Goal: Browse casually

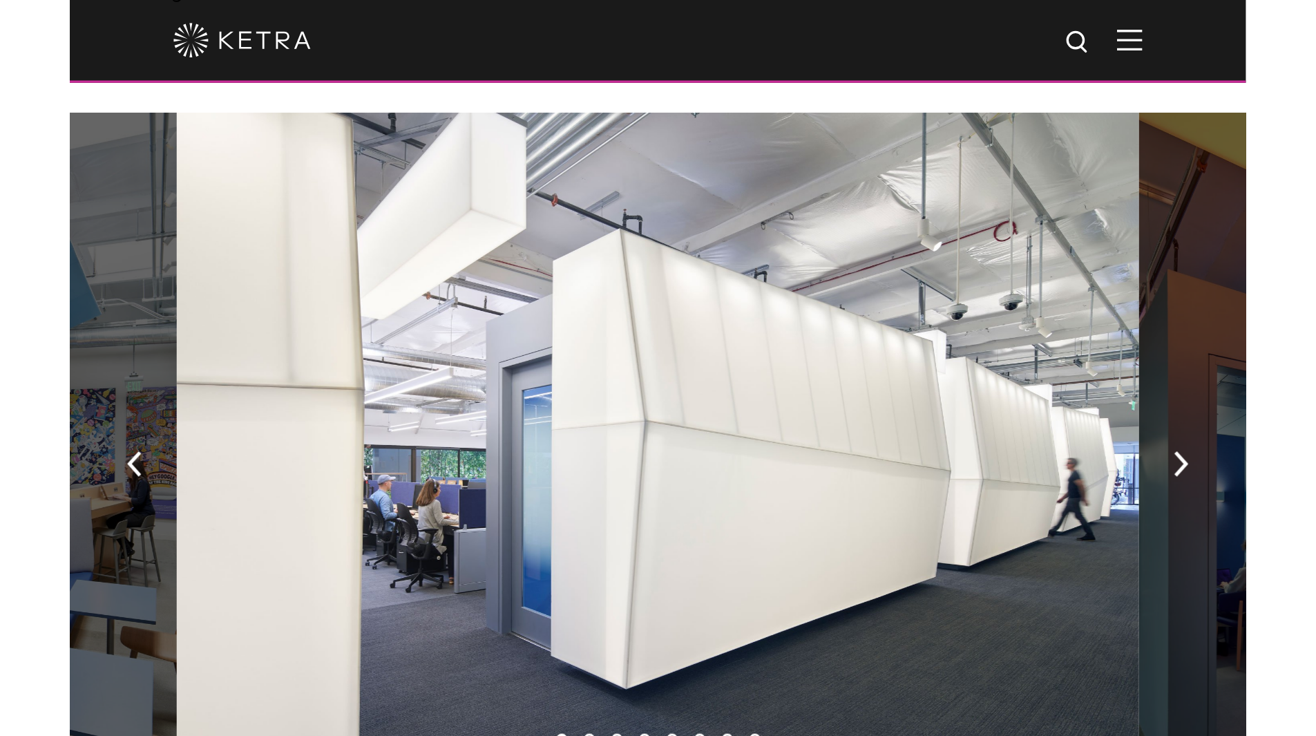
scroll to position [829, 0]
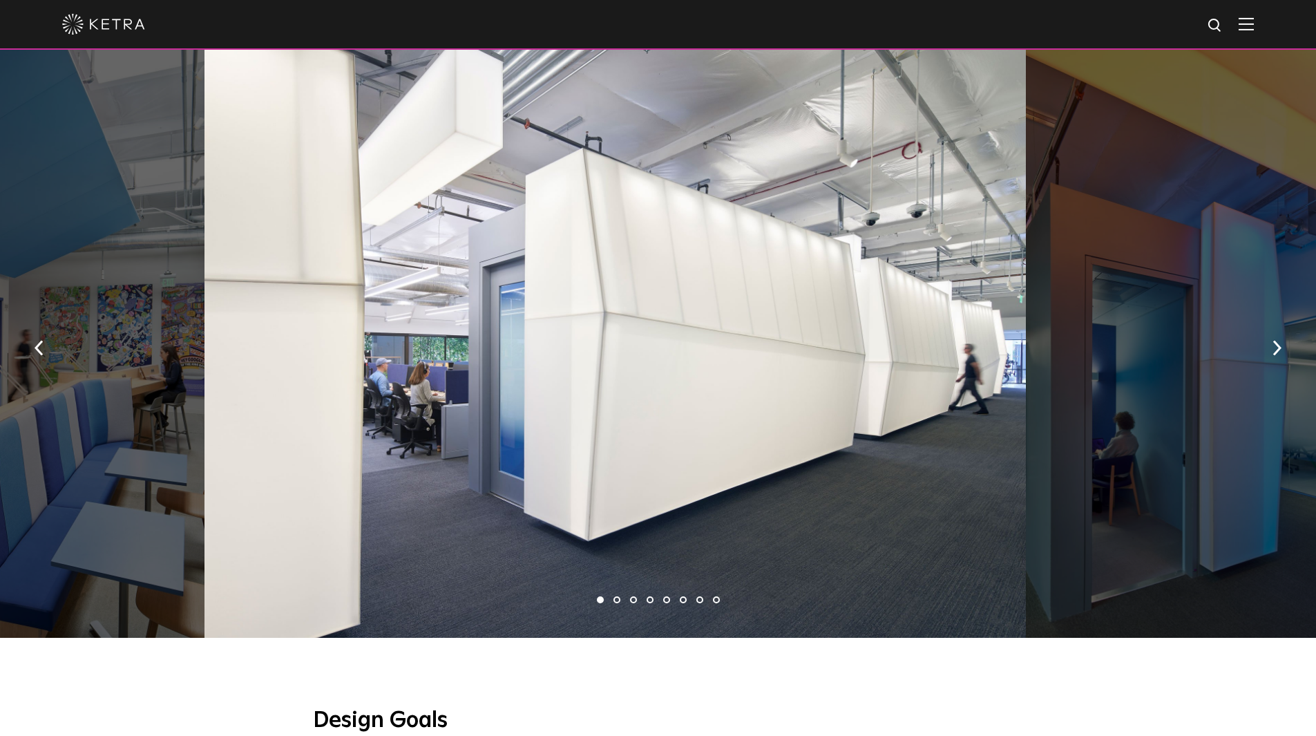
drag, startPoint x: 723, startPoint y: 312, endPoint x: 277, endPoint y: 247, distance: 450.4
click at [425, 269] on div at bounding box center [616, 343] width 822 height 589
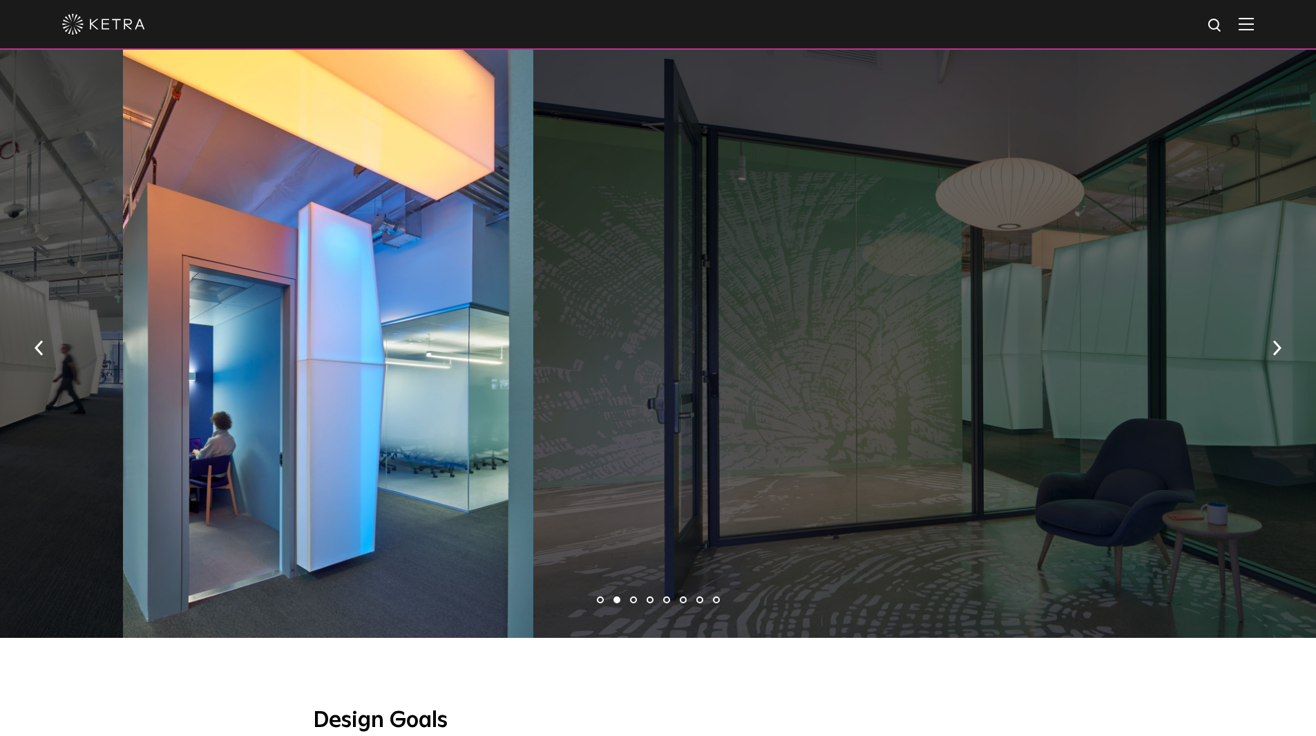
drag, startPoint x: 544, startPoint y: 352, endPoint x: 141, endPoint y: 313, distance: 405.5
click at [361, 327] on div at bounding box center [328, 343] width 410 height 589
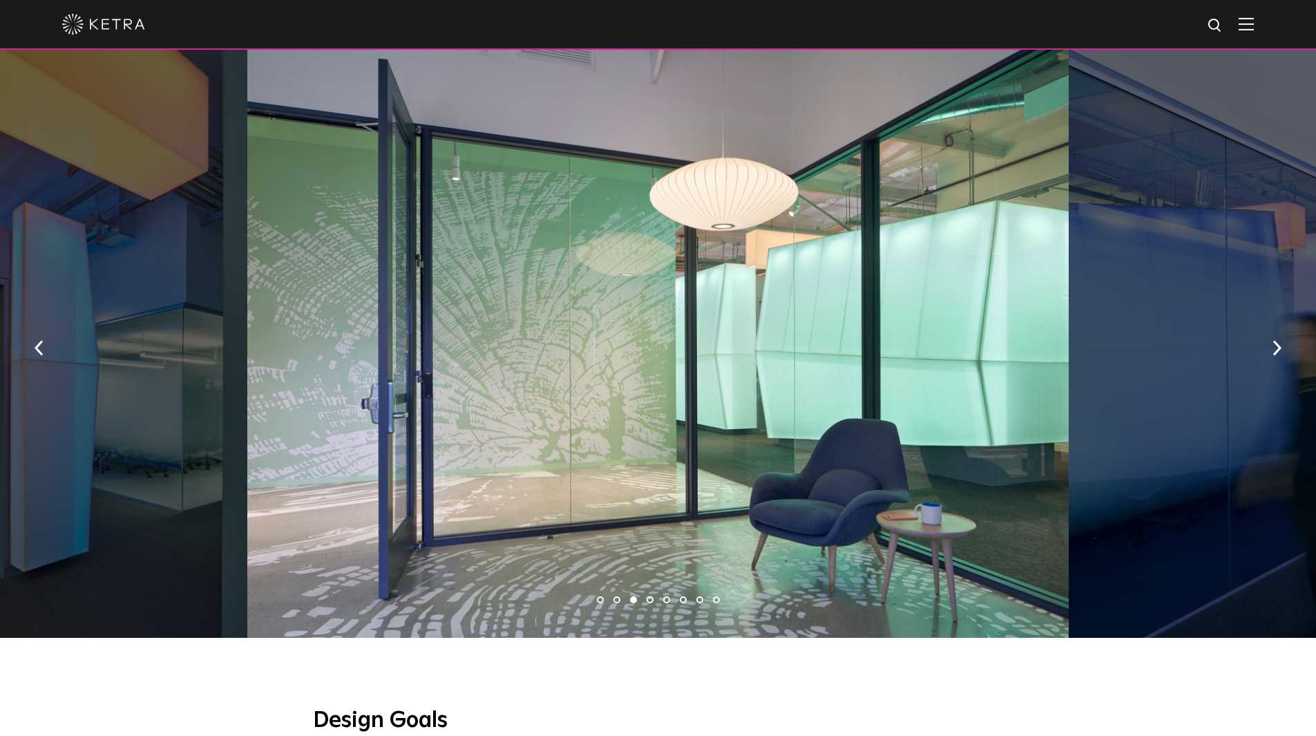
drag, startPoint x: 525, startPoint y: 356, endPoint x: 350, endPoint y: 324, distance: 178.4
click at [411, 332] on div at bounding box center [658, 343] width 822 height 589
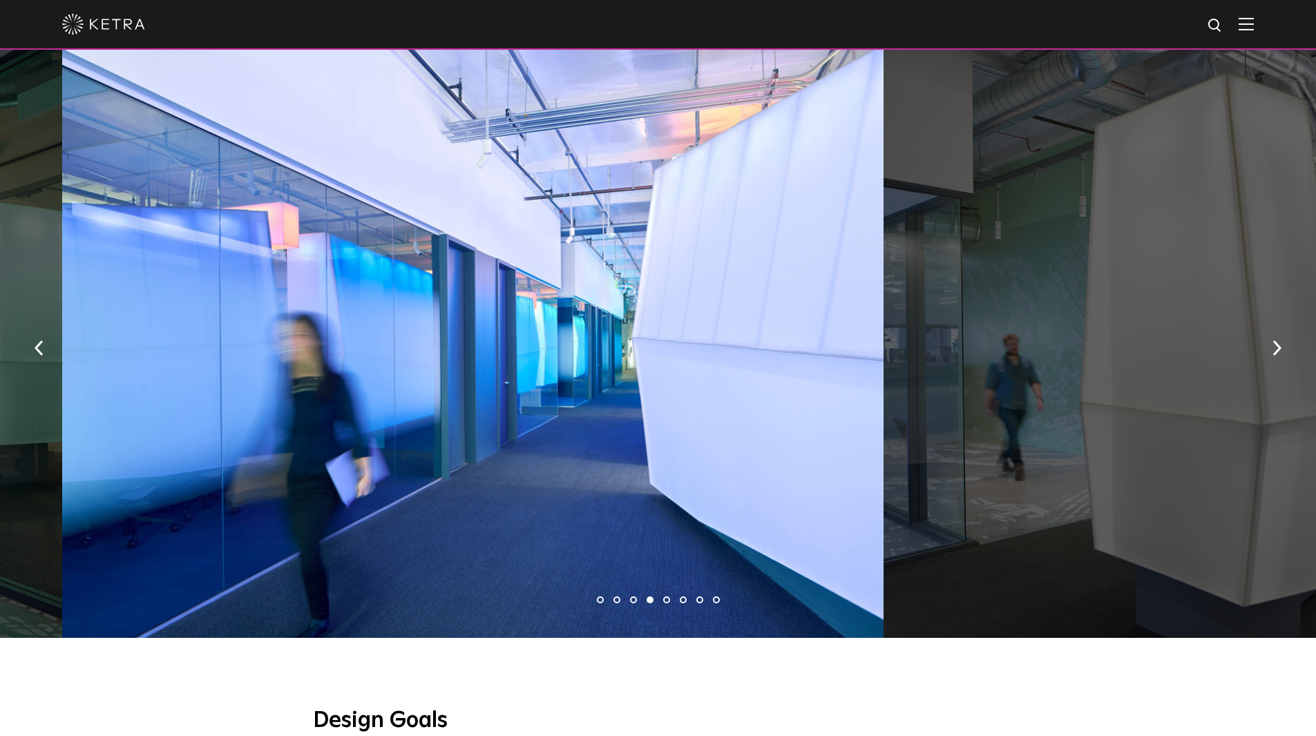
drag, startPoint x: 931, startPoint y: 381, endPoint x: 569, endPoint y: 363, distance: 362.5
click at [672, 365] on div at bounding box center [473, 343] width 822 height 589
drag, startPoint x: 861, startPoint y: 404, endPoint x: 390, endPoint y: 380, distance: 471.9
click at [435, 393] on div at bounding box center [474, 343] width 822 height 589
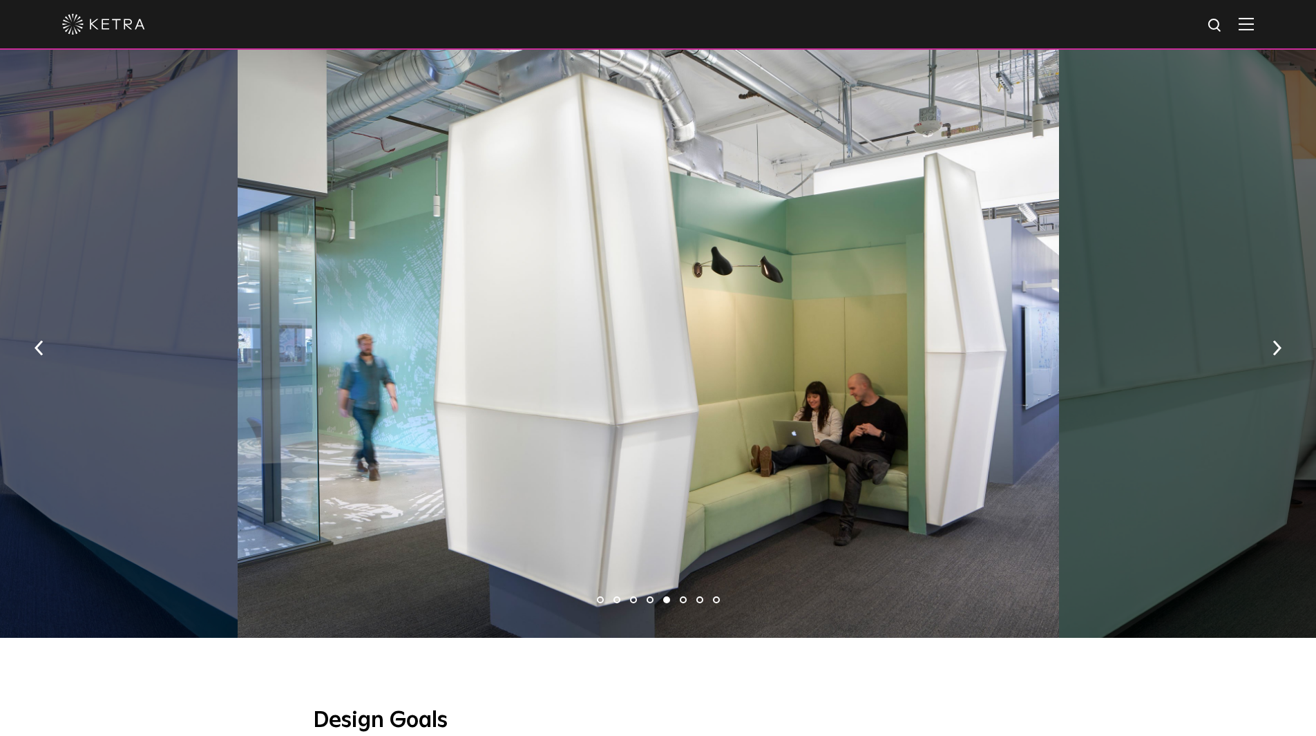
drag, startPoint x: 795, startPoint y: 355, endPoint x: 375, endPoint y: 354, distance: 419.4
click at [405, 355] on div at bounding box center [649, 343] width 822 height 589
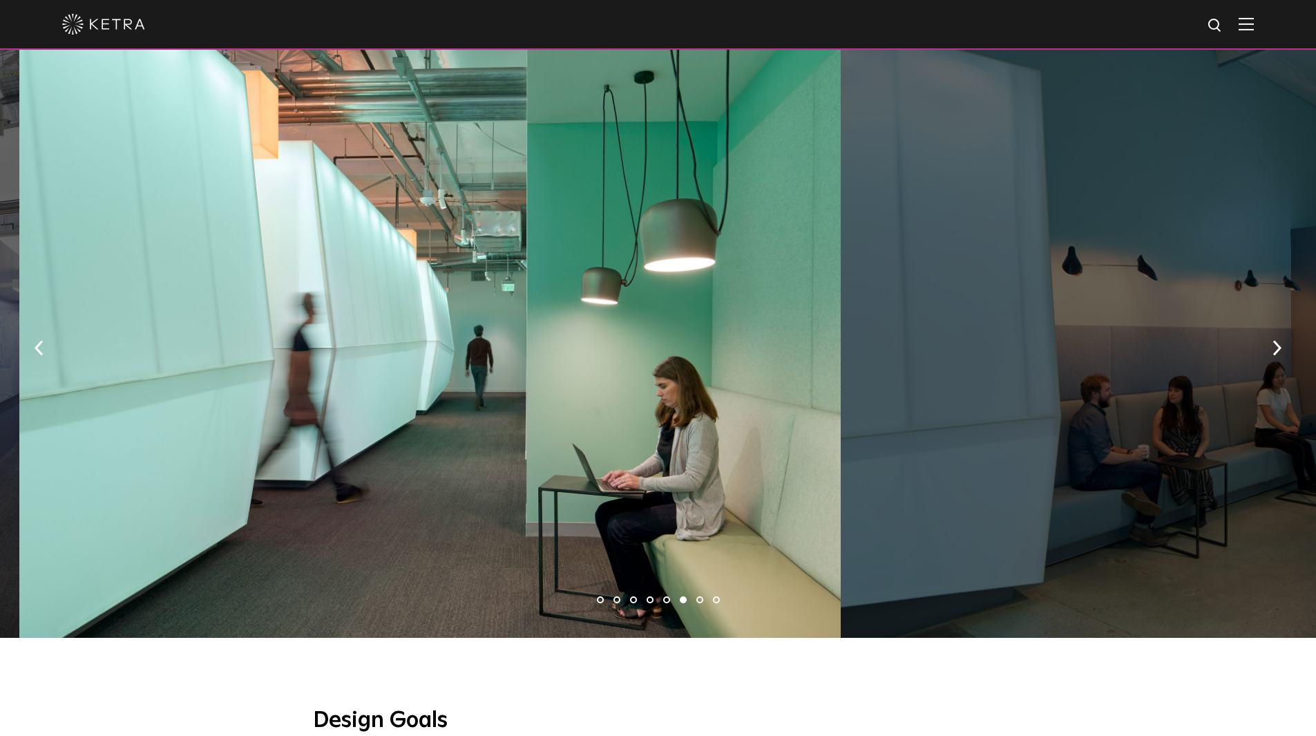
drag, startPoint x: 547, startPoint y: 351, endPoint x: 96, endPoint y: 330, distance: 451.7
click at [277, 330] on div at bounding box center [430, 343] width 822 height 589
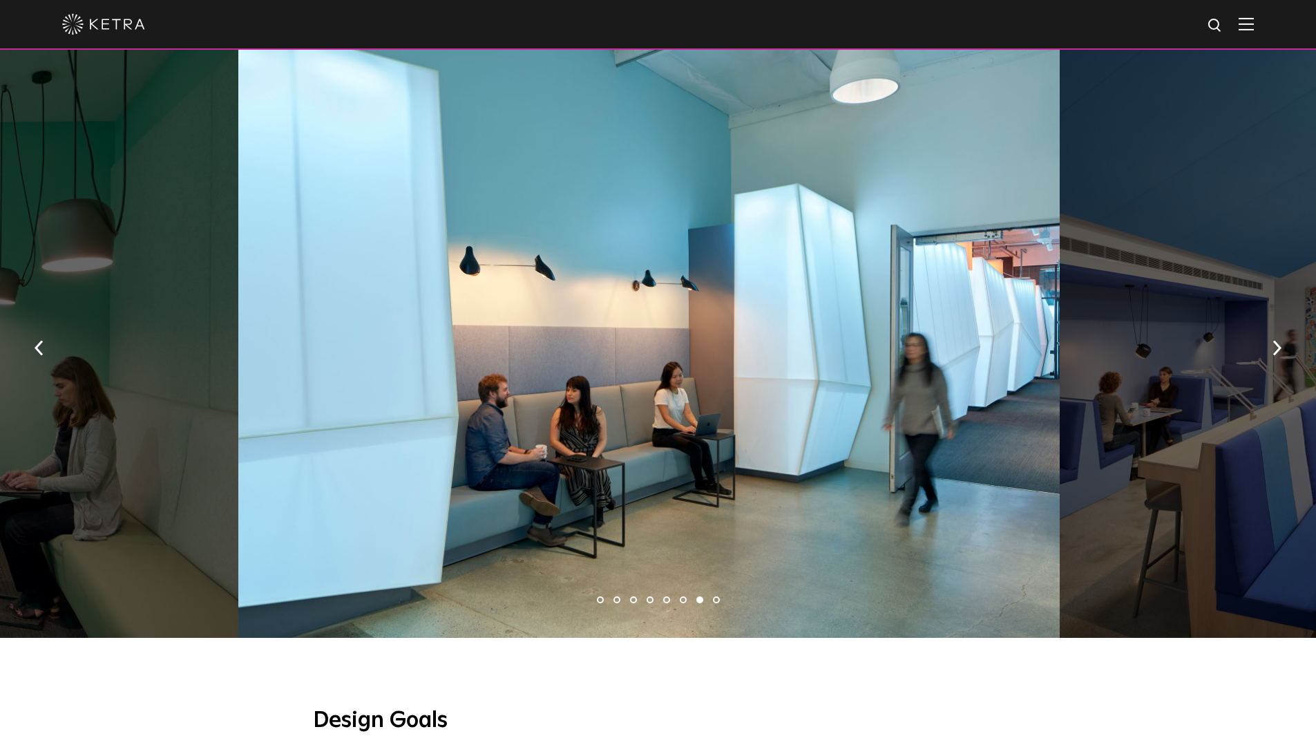
drag, startPoint x: 908, startPoint y: 299, endPoint x: 440, endPoint y: 303, distance: 467.8
click at [638, 299] on div at bounding box center [649, 343] width 822 height 589
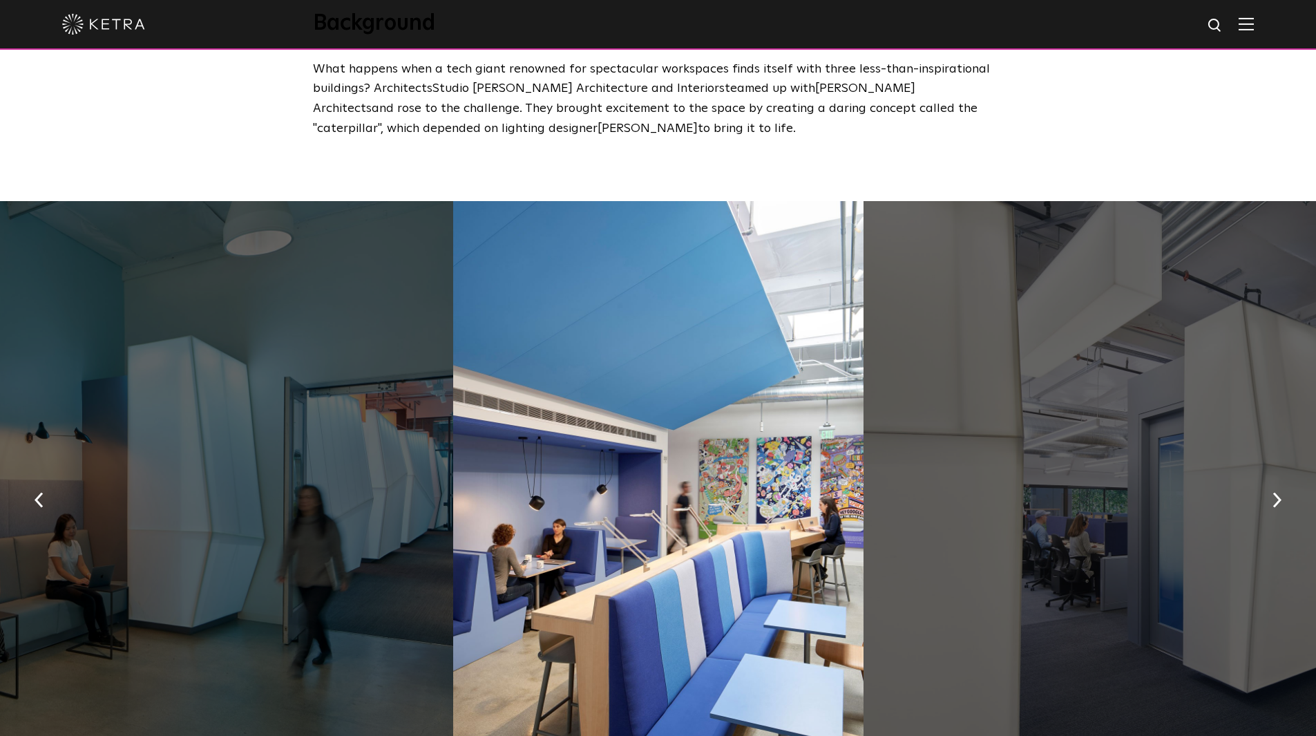
scroll to position [898, 0]
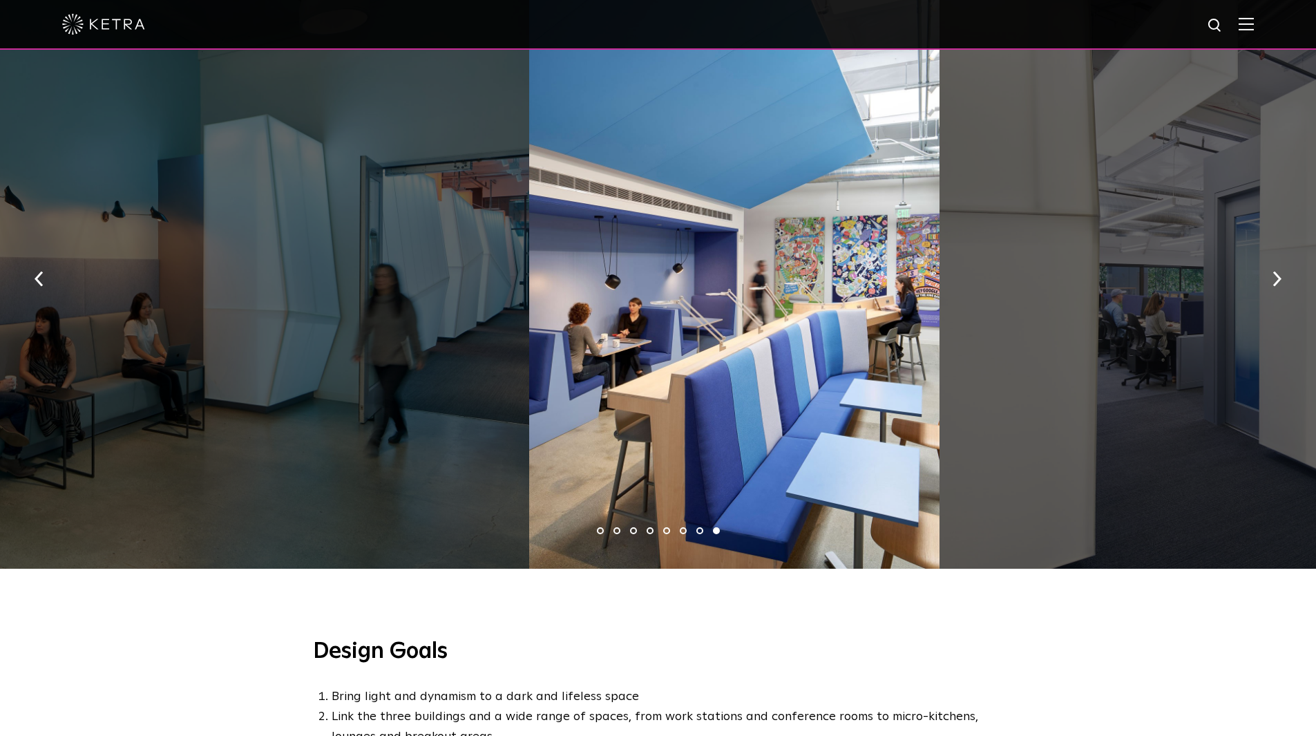
drag, startPoint x: 553, startPoint y: 392, endPoint x: 748, endPoint y: 370, distance: 196.0
click at [705, 376] on div at bounding box center [734, 274] width 410 height 589
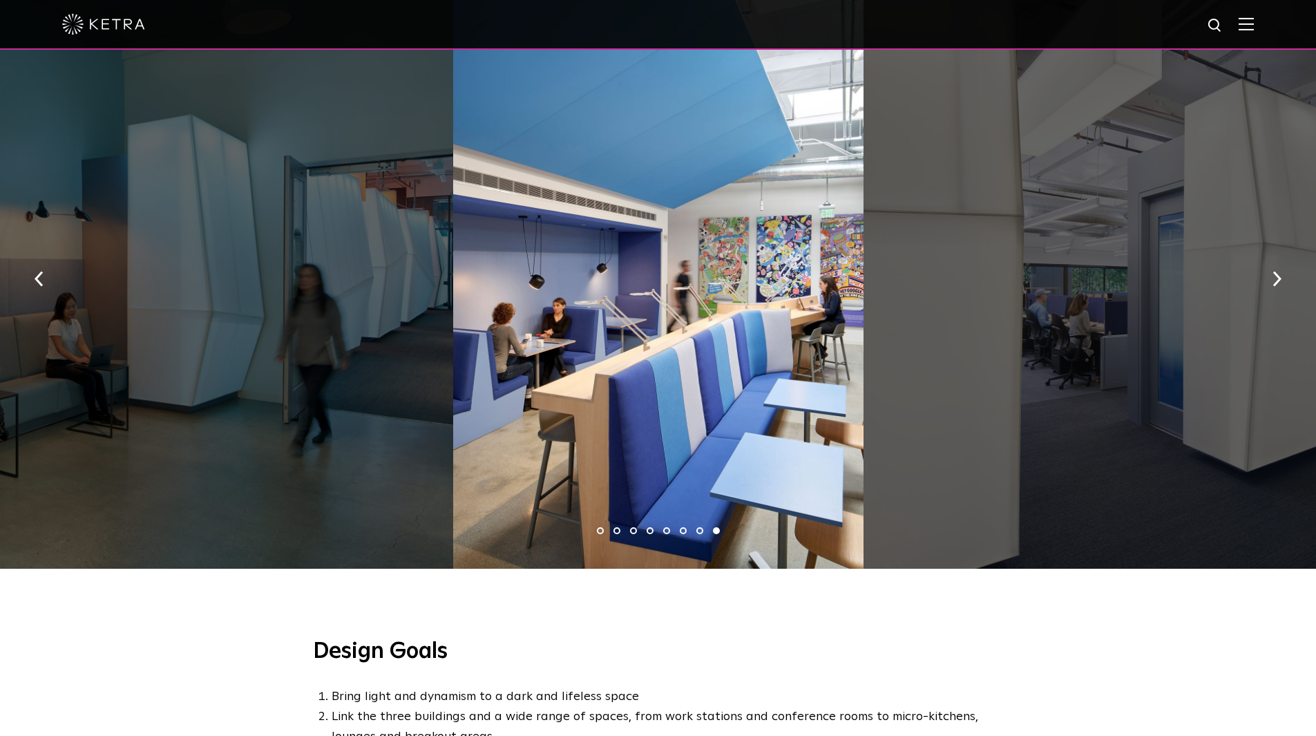
drag, startPoint x: 479, startPoint y: 368, endPoint x: 973, endPoint y: 298, distance: 499.1
click at [453, 301] on div at bounding box center [43, 274] width 822 height 589
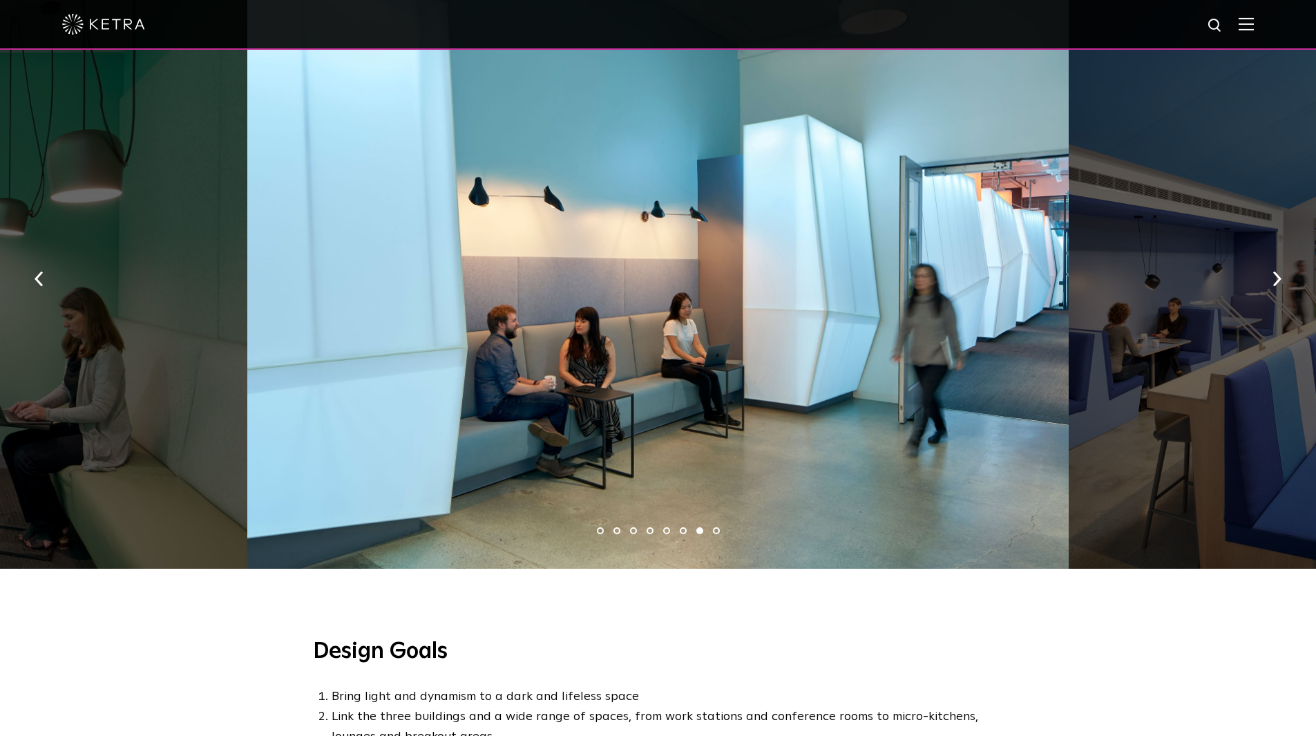
drag, startPoint x: 509, startPoint y: 341, endPoint x: 966, endPoint y: 287, distance: 460.6
click at [946, 290] on div at bounding box center [658, 274] width 822 height 589
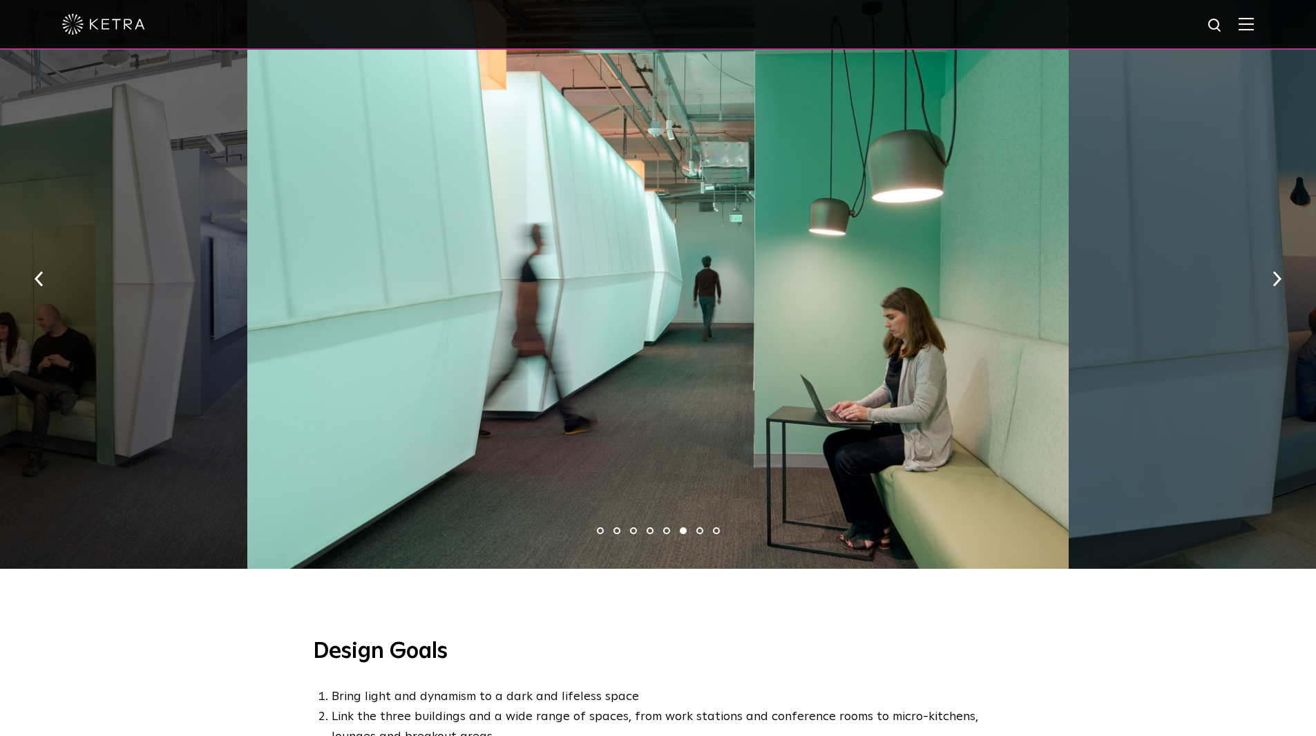
drag, startPoint x: 458, startPoint y: 354, endPoint x: 837, endPoint y: 315, distance: 381.4
click at [837, 315] on div at bounding box center [658, 274] width 822 height 589
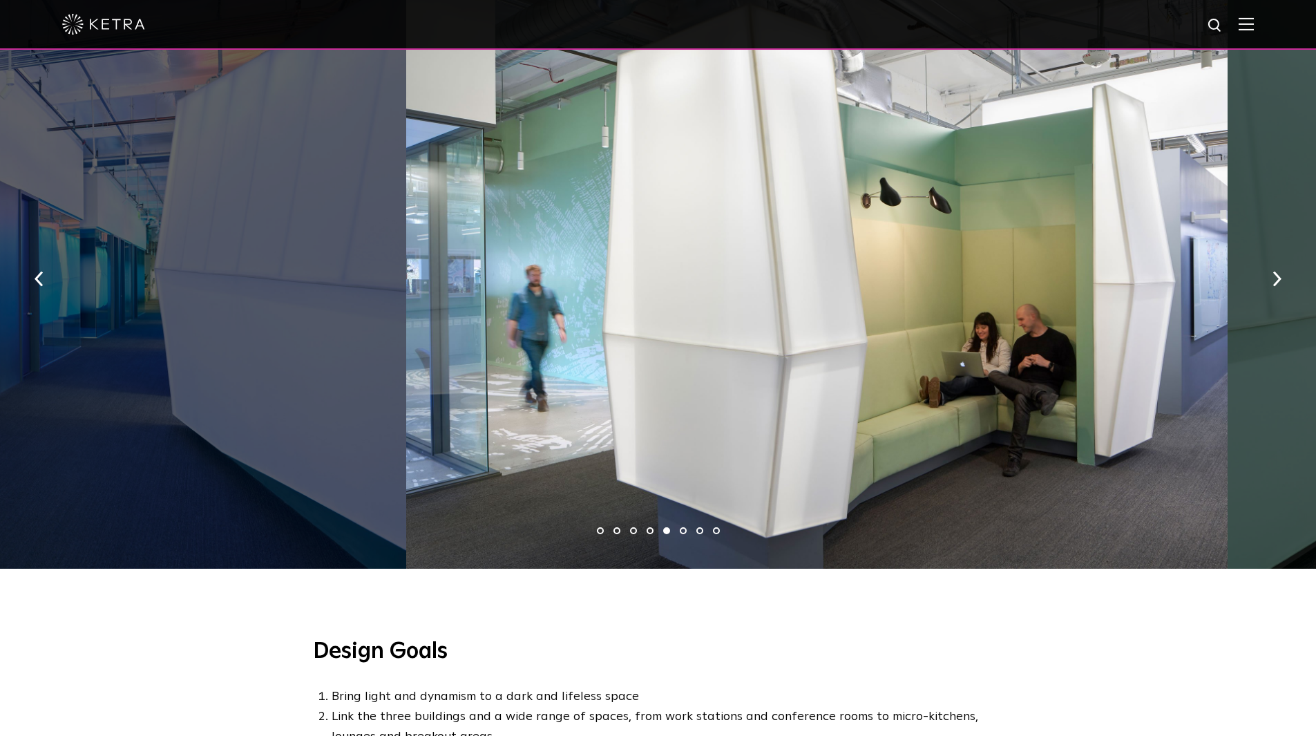
drag, startPoint x: 549, startPoint y: 378, endPoint x: 736, endPoint y: 338, distance: 190.8
click at [742, 339] on div at bounding box center [817, 274] width 822 height 589
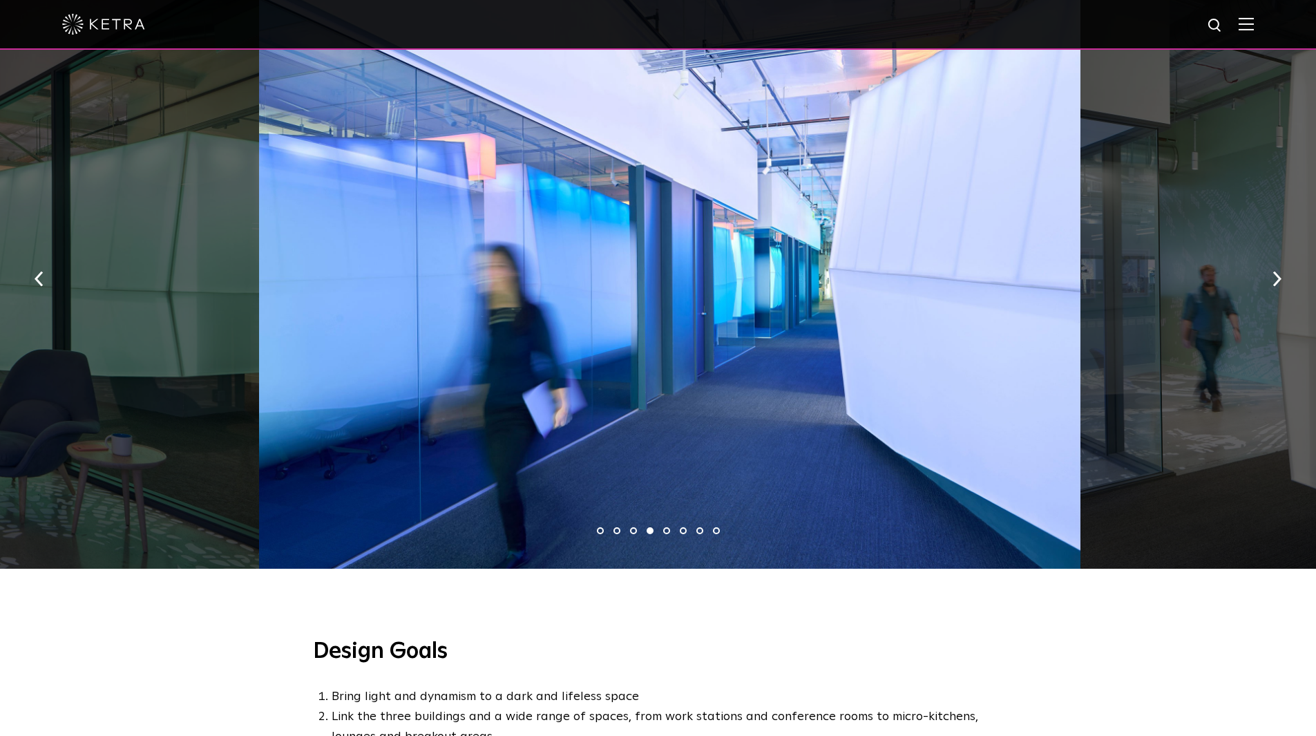
drag, startPoint x: 481, startPoint y: 392, endPoint x: 768, endPoint y: 386, distance: 286.8
click at [748, 382] on div at bounding box center [670, 274] width 822 height 589
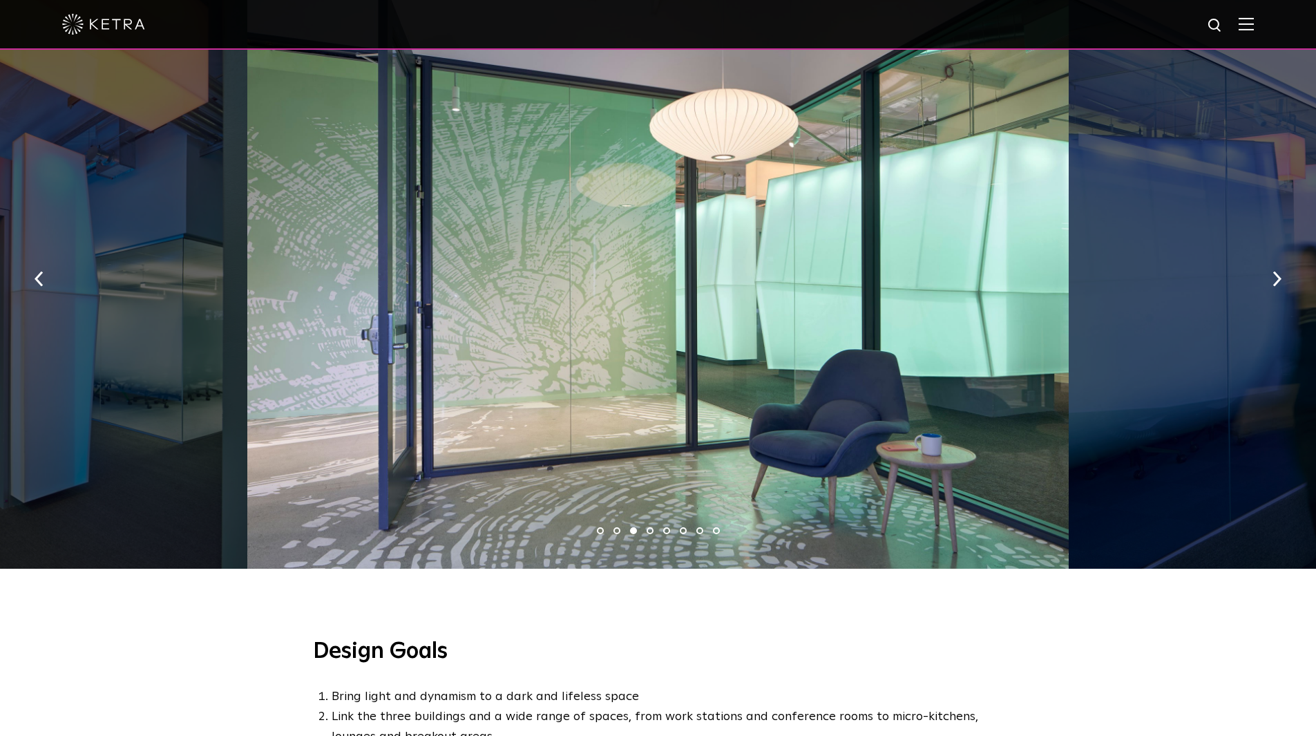
drag, startPoint x: 429, startPoint y: 410, endPoint x: 749, endPoint y: 388, distance: 320.6
click at [713, 394] on div at bounding box center [658, 274] width 822 height 589
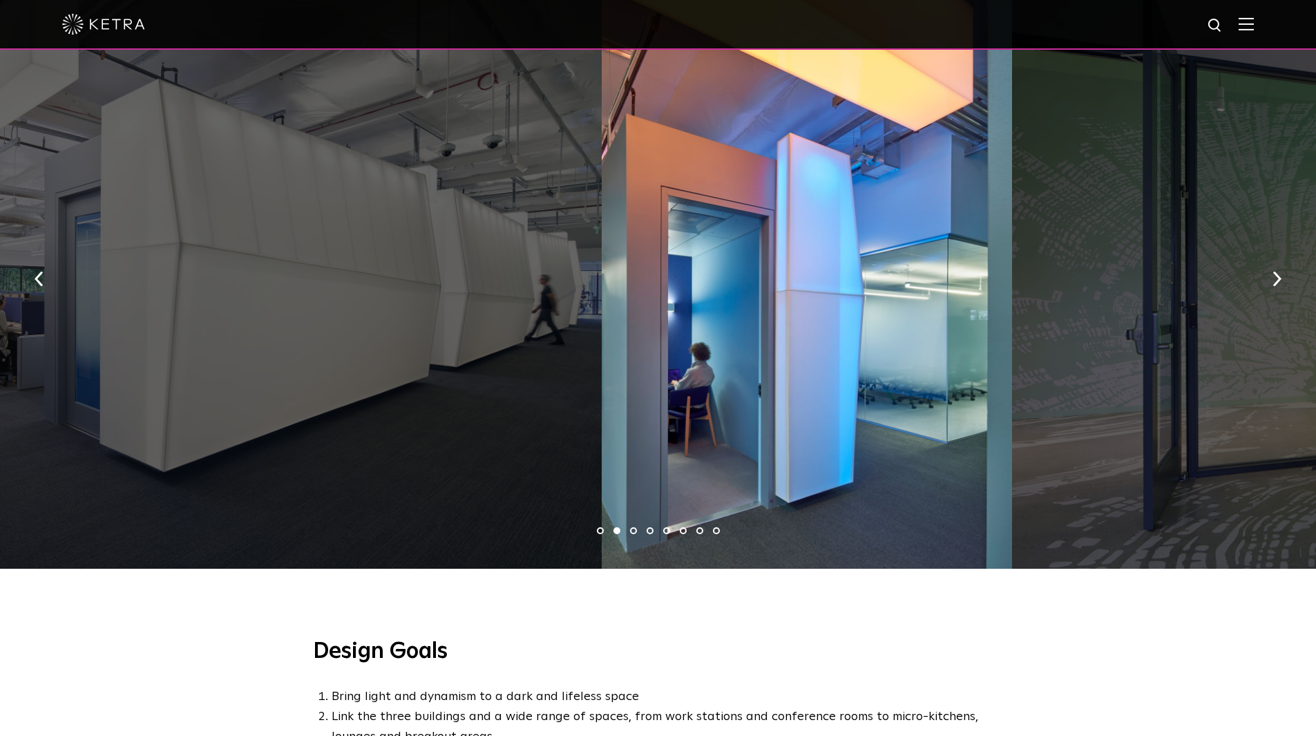
drag, startPoint x: 422, startPoint y: 377, endPoint x: 770, endPoint y: 361, distance: 347.9
click at [602, 371] on div at bounding box center [191, 274] width 822 height 589
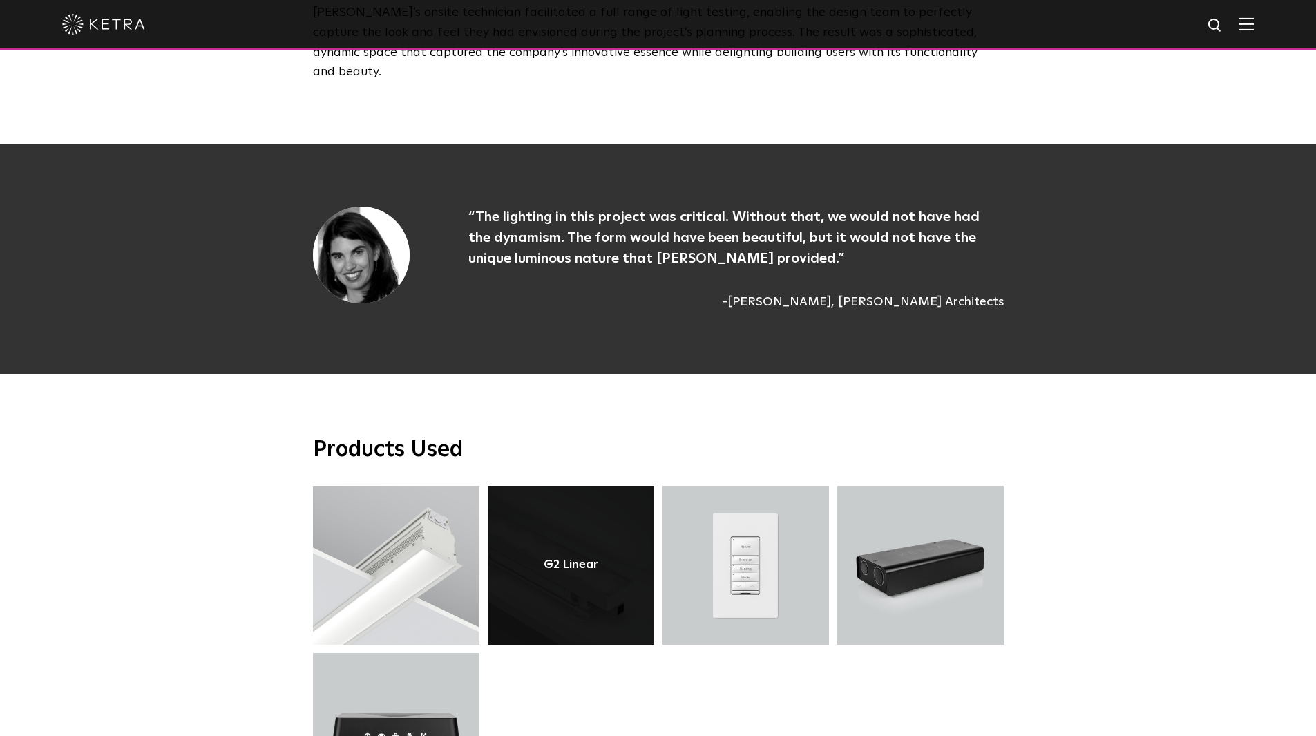
scroll to position [3731, 0]
